Goal: Information Seeking & Learning: Learn about a topic

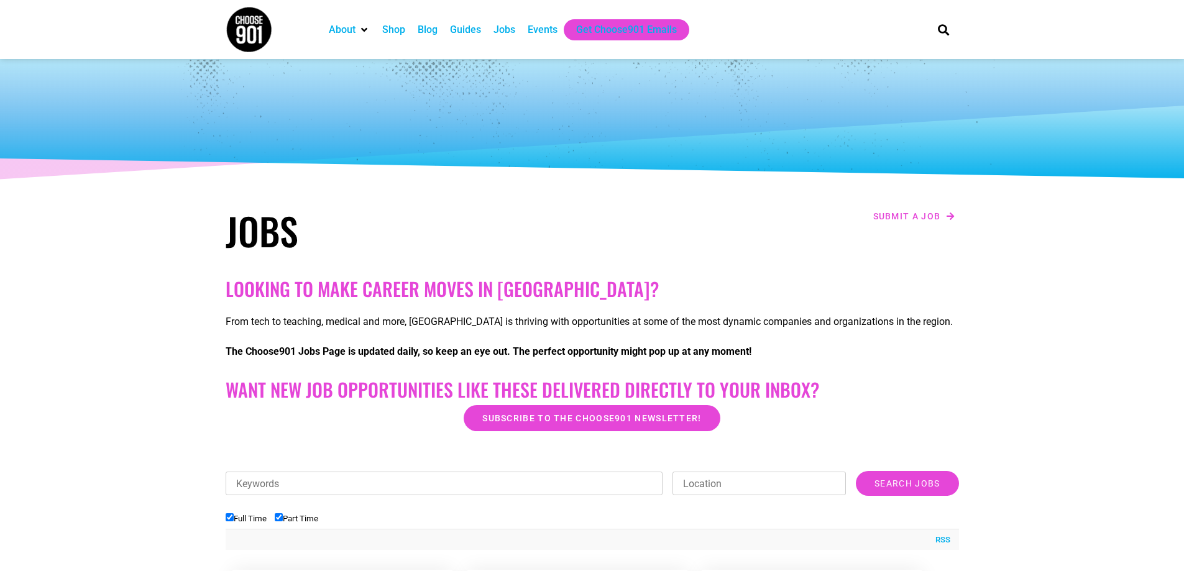
click at [461, 482] on input "Keywords" at bounding box center [445, 484] width 438 height 24
click at [856, 471] on input "Search Jobs" at bounding box center [907, 483] width 103 height 25
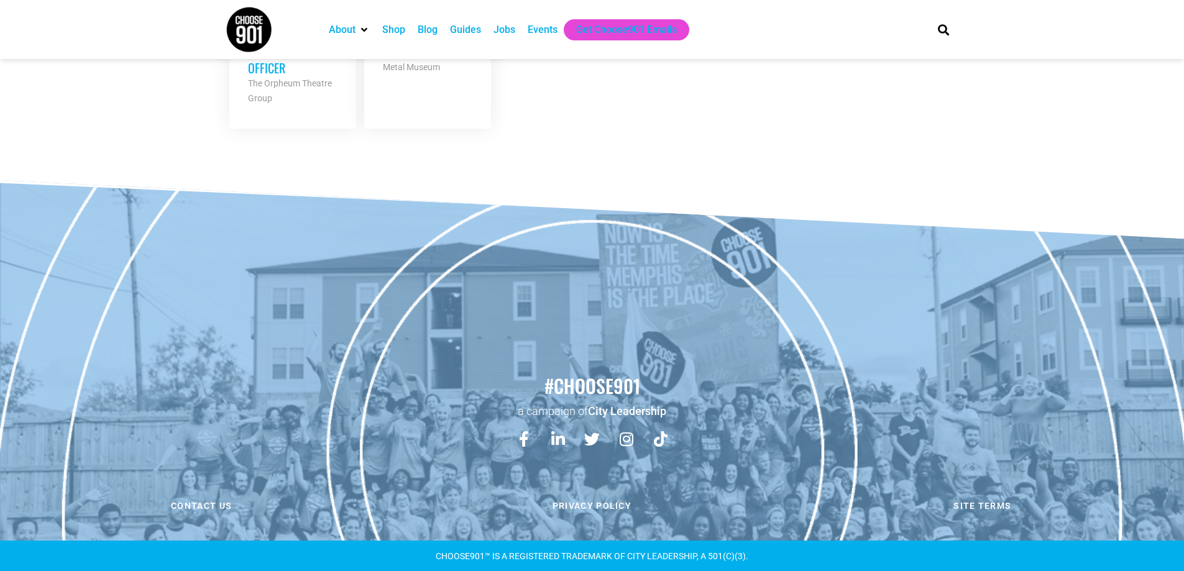
scroll to position [260, 0]
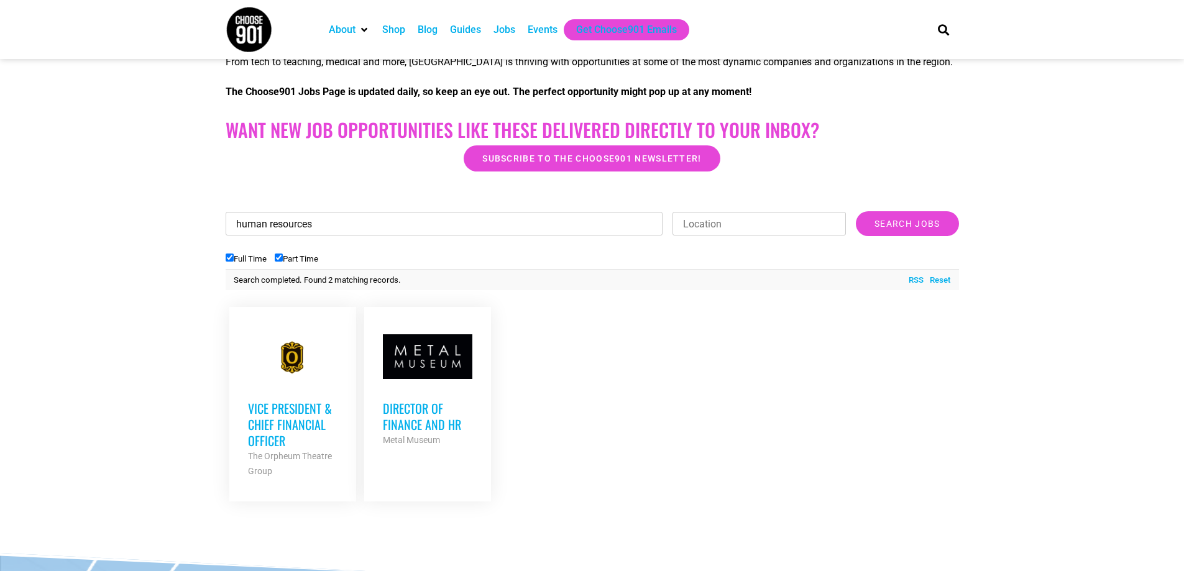
drag, startPoint x: 337, startPoint y: 225, endPoint x: 205, endPoint y: 203, distance: 134.3
click at [205, 203] on section "Looking to make career moves in Memphis? From tech to teaching, medical and mor…" at bounding box center [592, 267] width 1184 height 510
type input "hr"
click at [856, 211] on input "Search Jobs" at bounding box center [907, 223] width 103 height 25
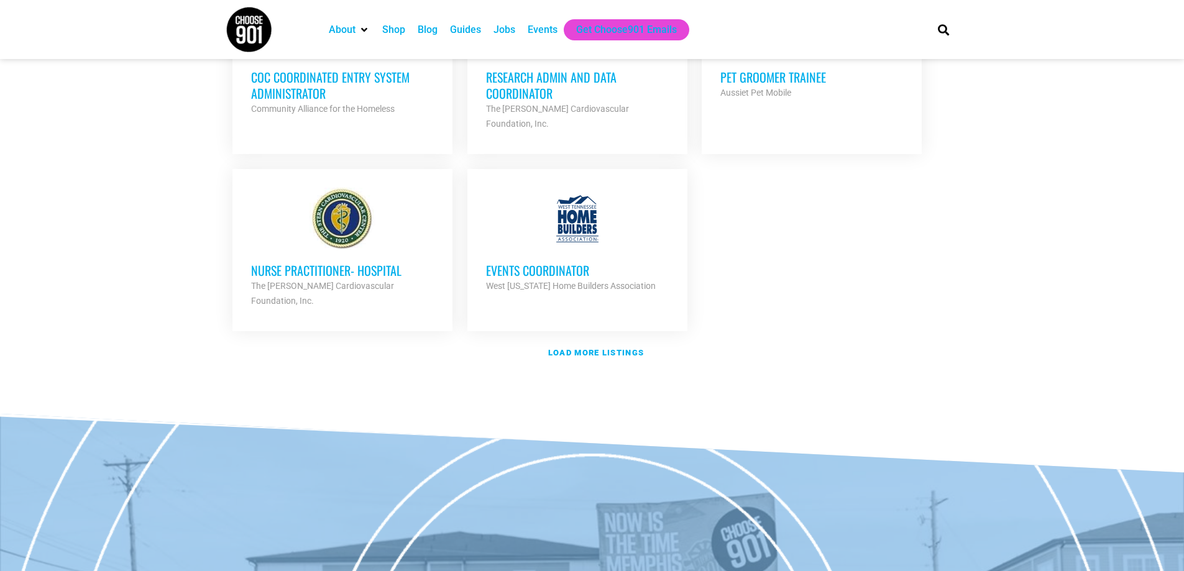
scroll to position [1503, 0]
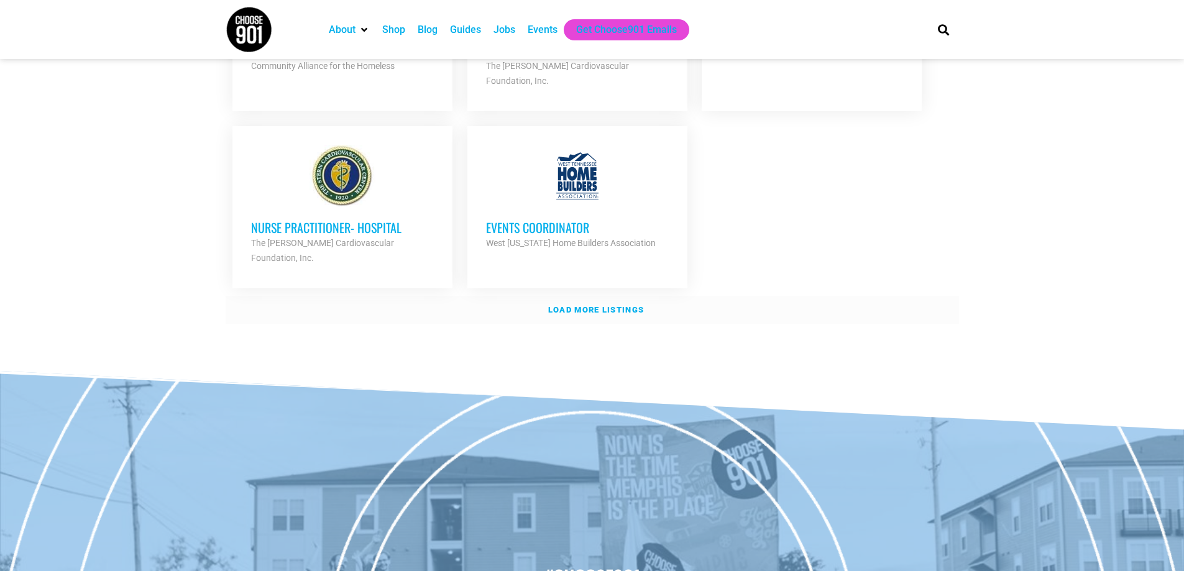
click at [615, 305] on strong "Load more listings" at bounding box center [596, 309] width 96 height 9
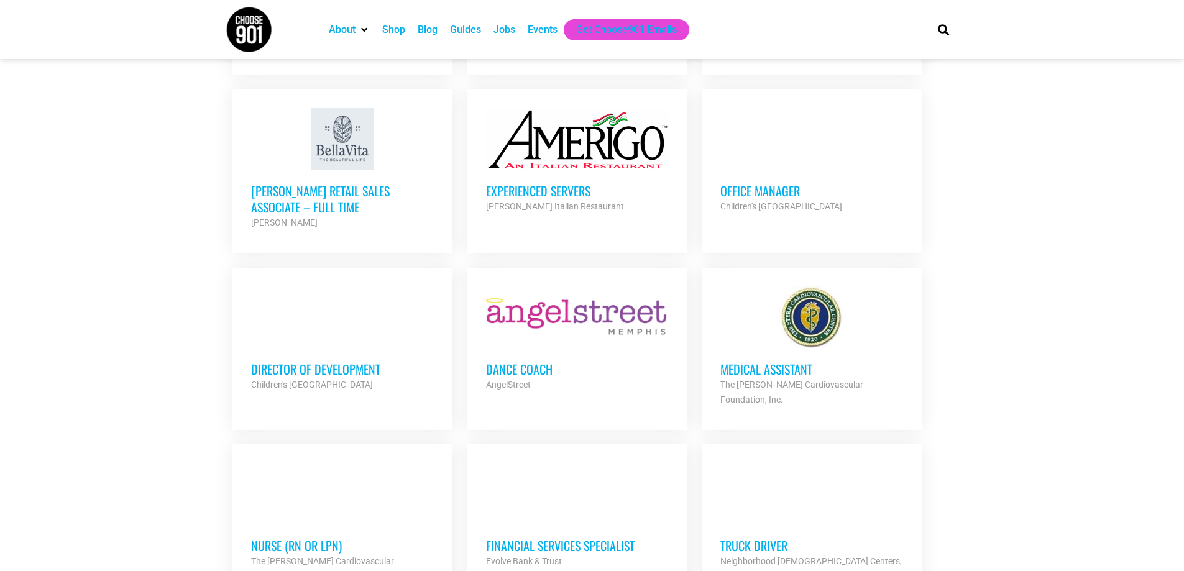
scroll to position [1702, 0]
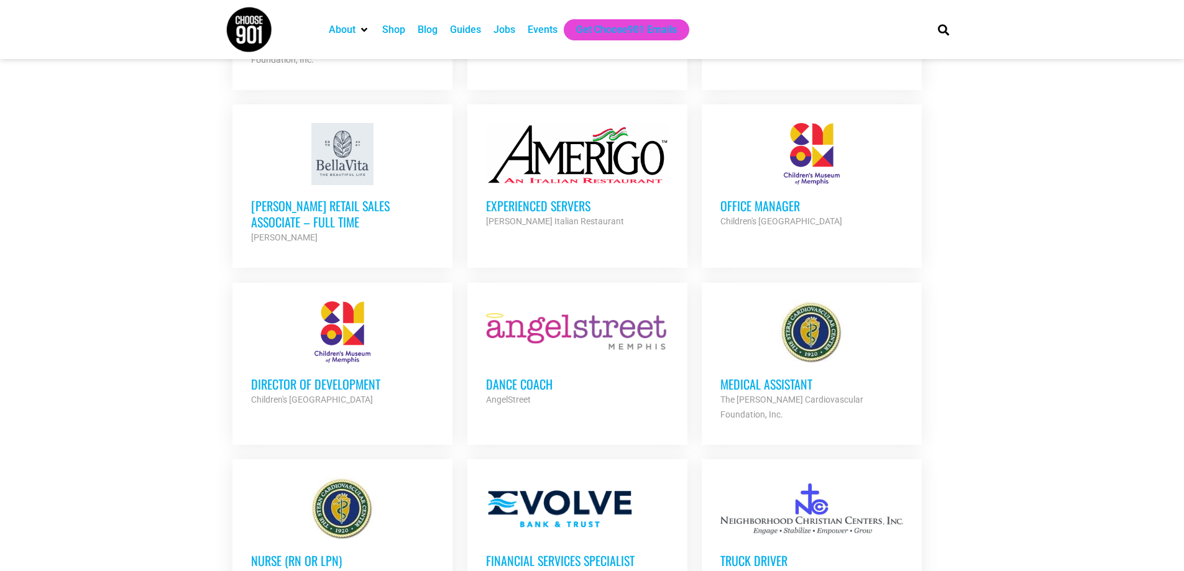
drag, startPoint x: 315, startPoint y: 338, endPoint x: 316, endPoint y: 332, distance: 6.3
click at [315, 376] on h3 "Director of Development" at bounding box center [342, 384] width 183 height 16
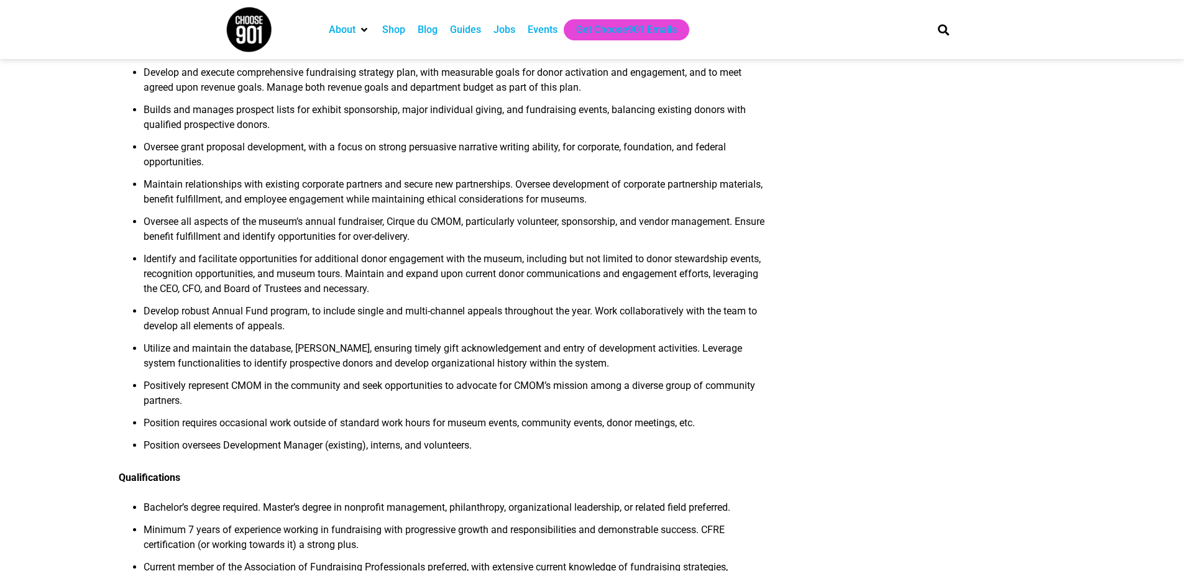
scroll to position [373, 0]
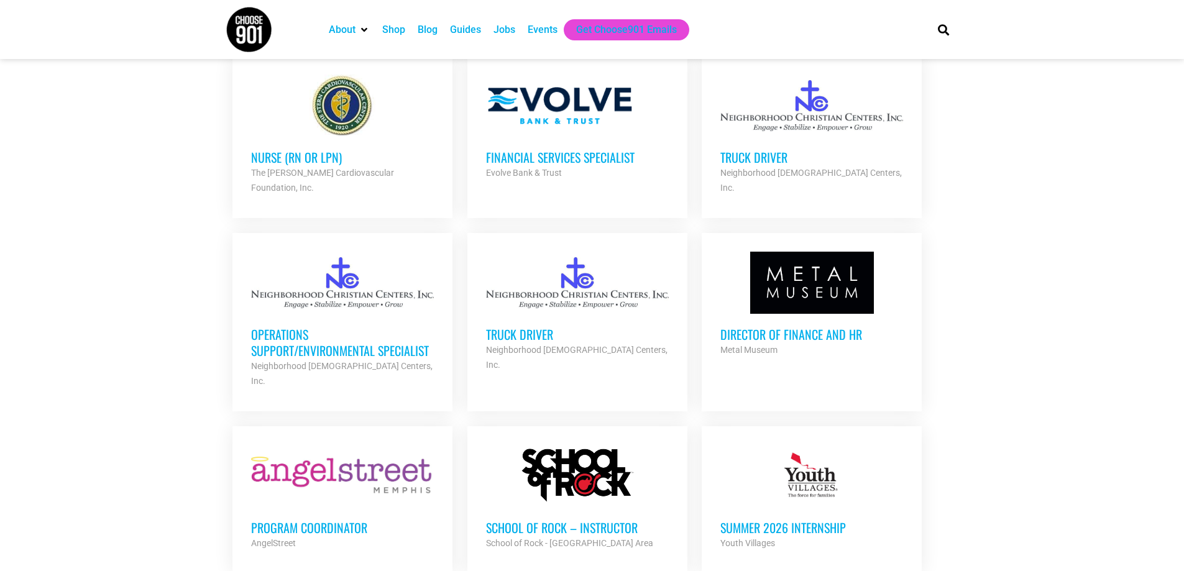
scroll to position [2138, 0]
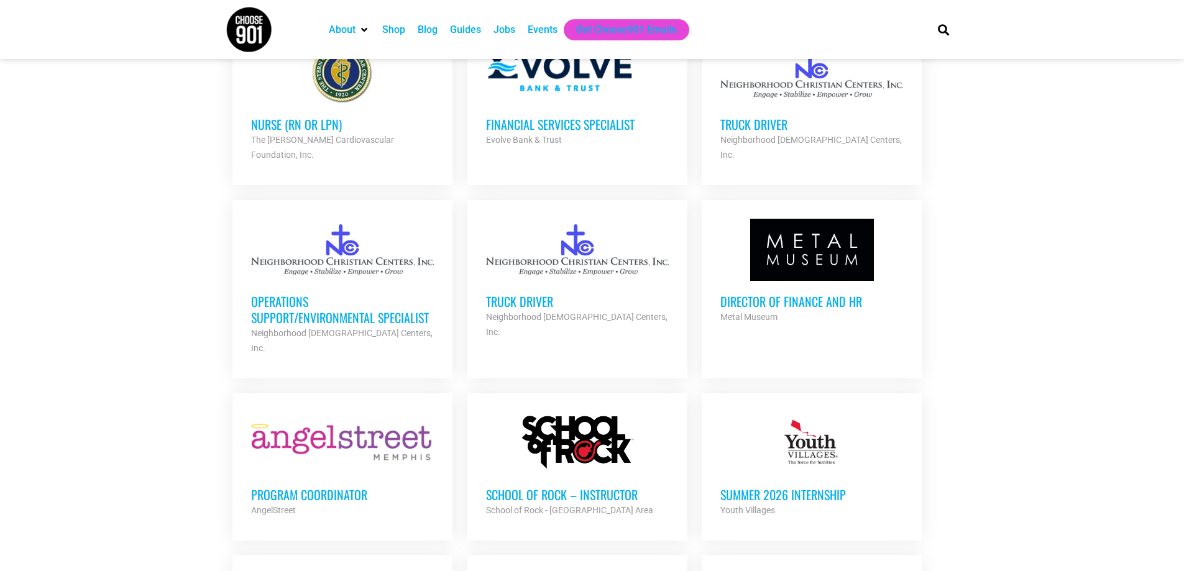
click at [330, 487] on h3 "Program Coordinator" at bounding box center [342, 495] width 183 height 16
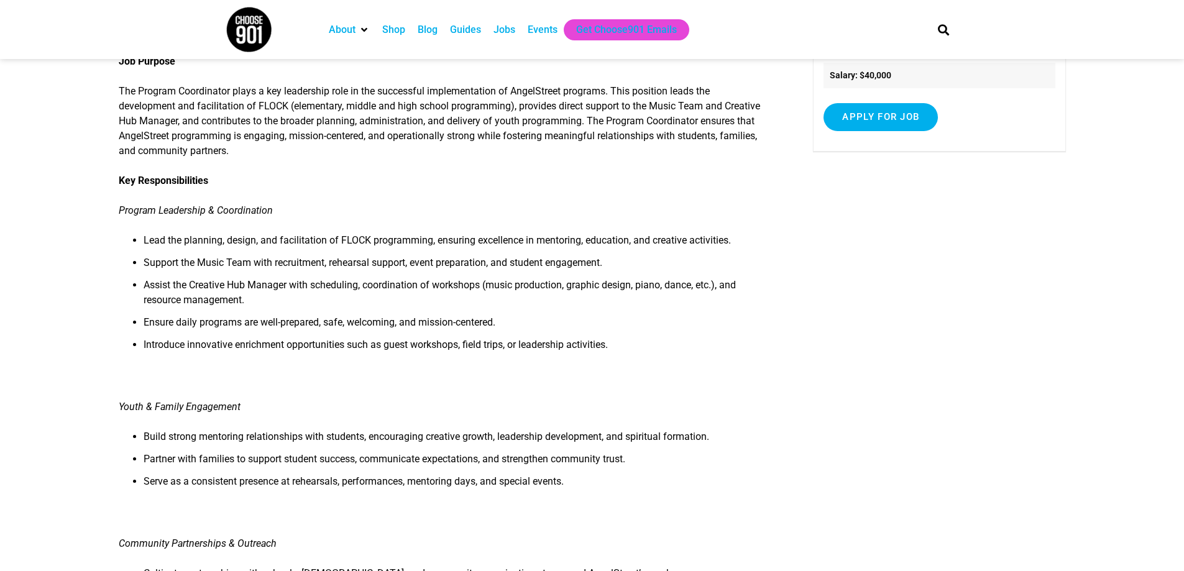
scroll to position [62, 0]
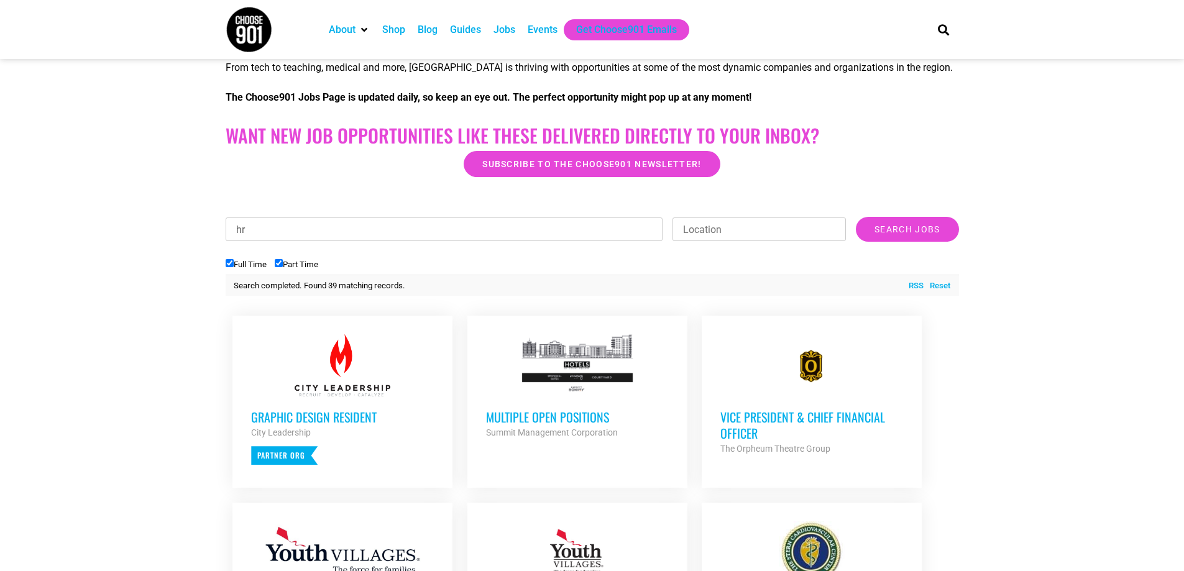
scroll to position [272, 0]
